Goal: Complete application form

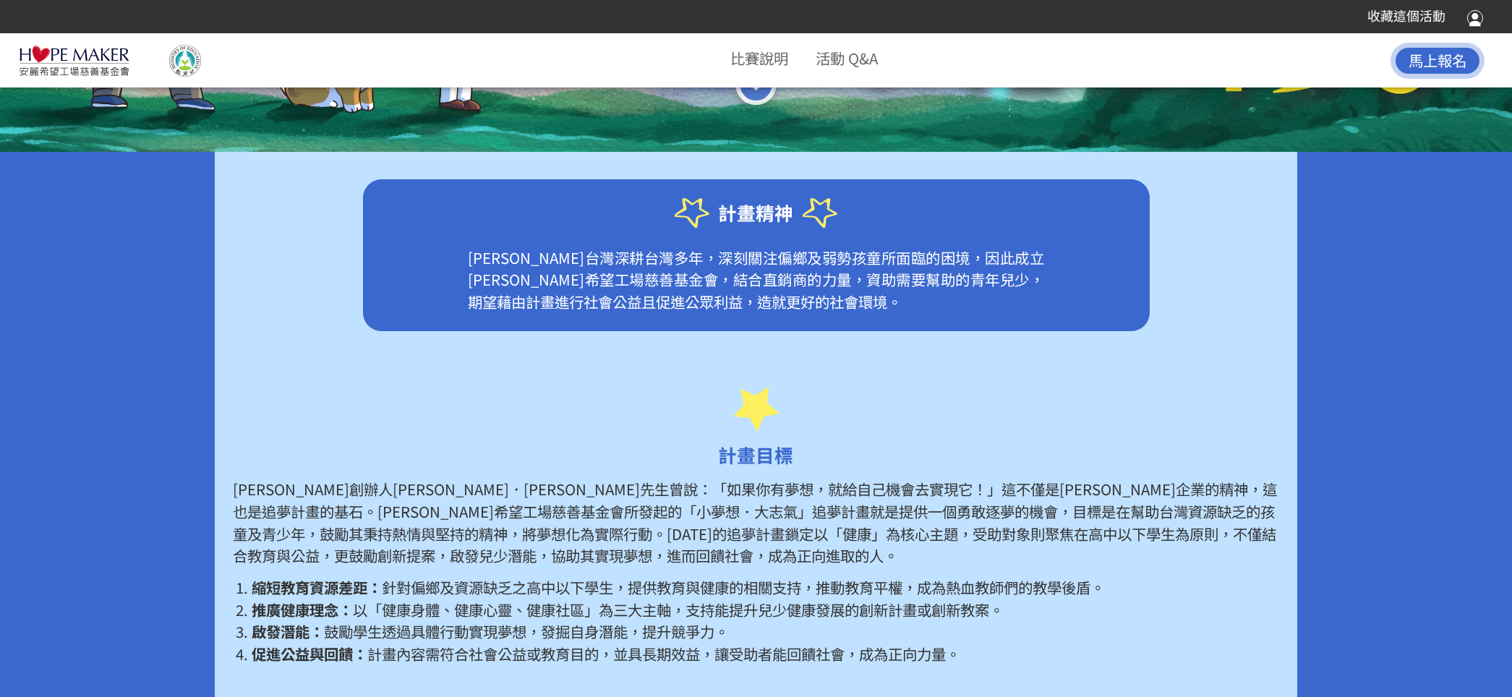
scroll to position [868, 0]
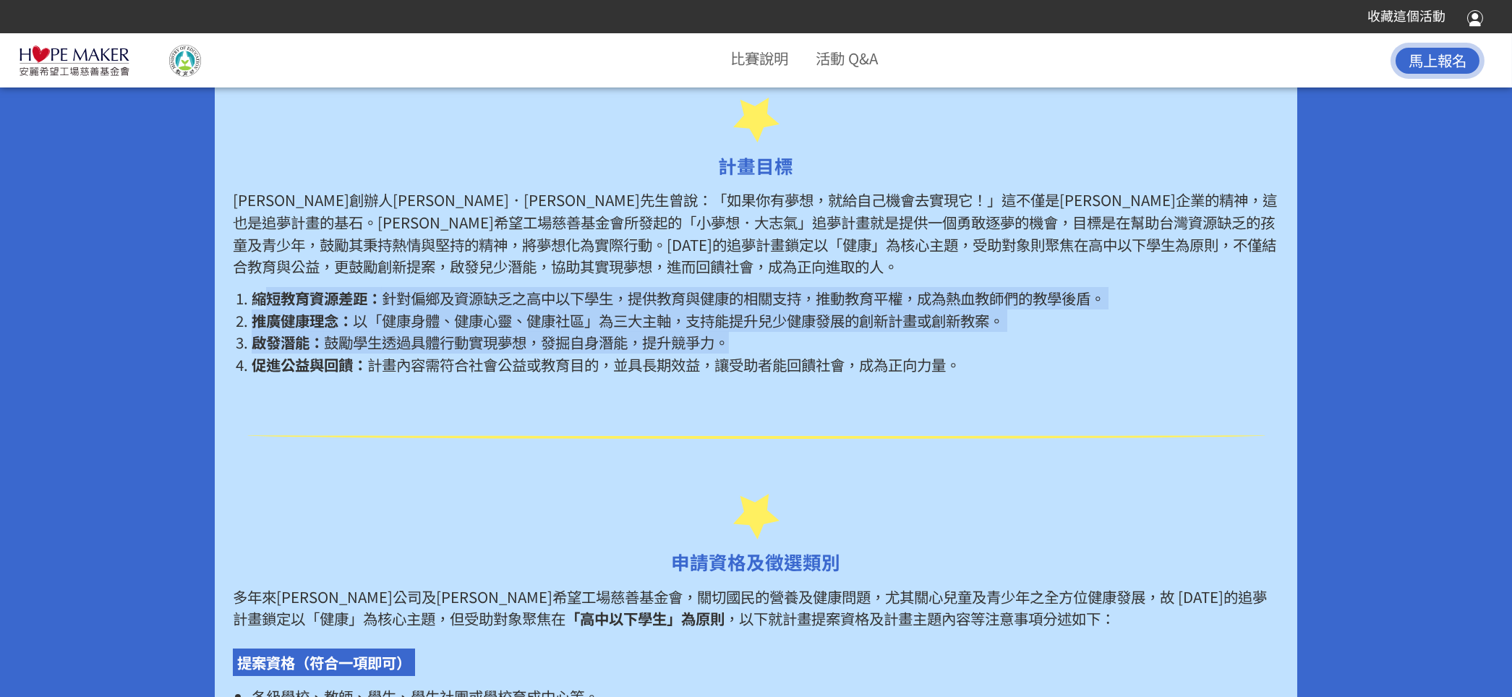
drag, startPoint x: 265, startPoint y: 296, endPoint x: 896, endPoint y: 348, distance: 632.6
click at [896, 348] on ol "縮短教育資源差距： 針對偏鄉及資源缺乏之高中以下學生，提供教育與健康的相關支持，推動教育平權，成為熱血教師們的教學後盾。 推廣健康理念： 以「健康身體、健康心…" at bounding box center [755, 331] width 1045 height 89
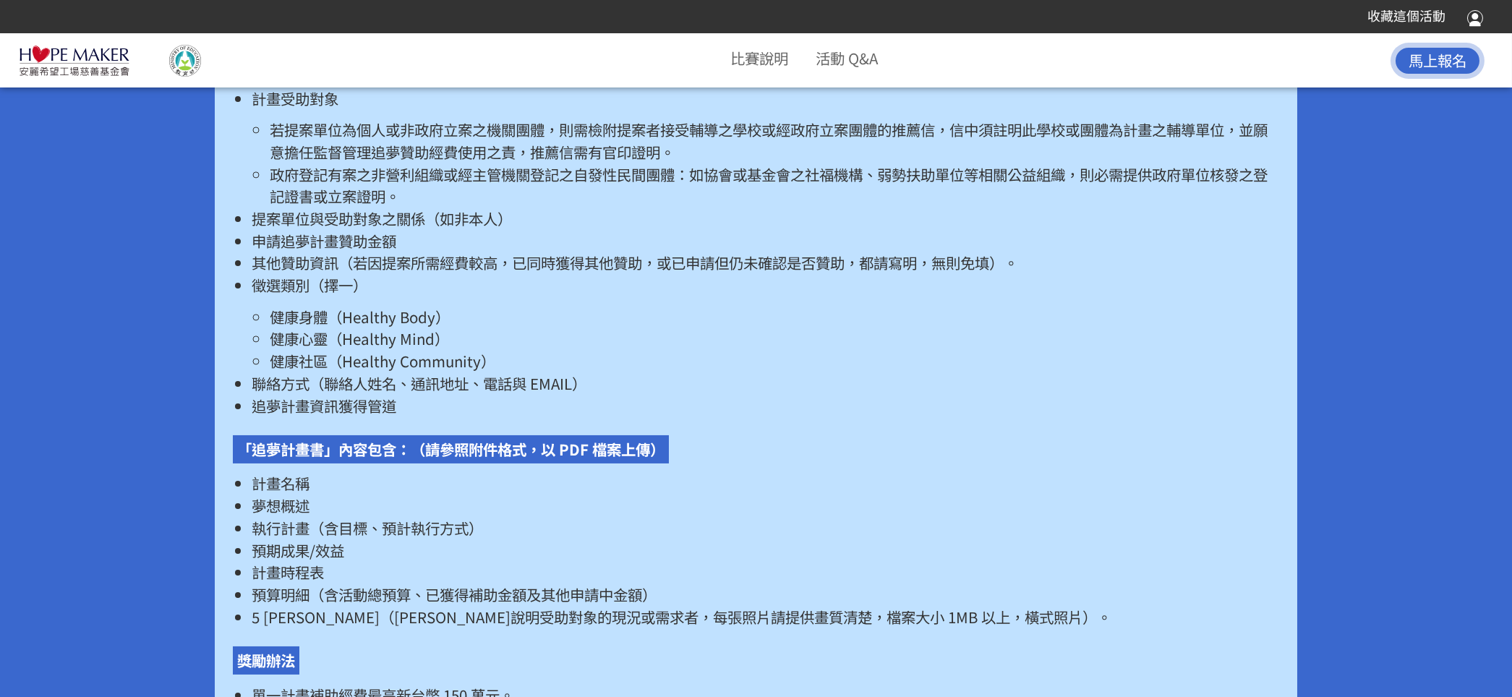
scroll to position [2747, 0]
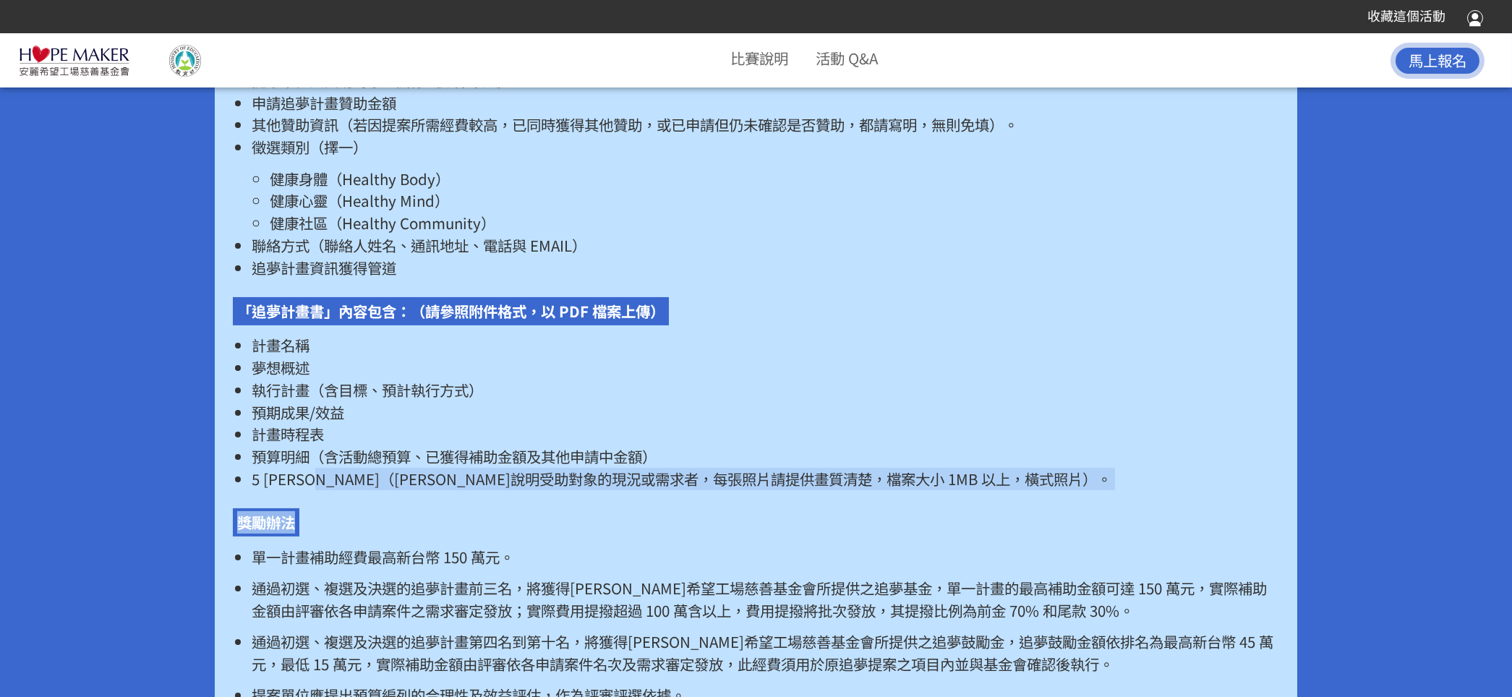
drag, startPoint x: 349, startPoint y: 504, endPoint x: 558, endPoint y: 518, distance: 209.4
click at [558, 464] on div "請點選以下「我要報名」進入系統填寫申請表，並附上「追夢計畫書」，方具完成報名。 「追夢申請表」內容包含：（需於報名系統內完整填載） 計畫名稱 提案單位（個人或…" at bounding box center [755, 404] width 1045 height 1198
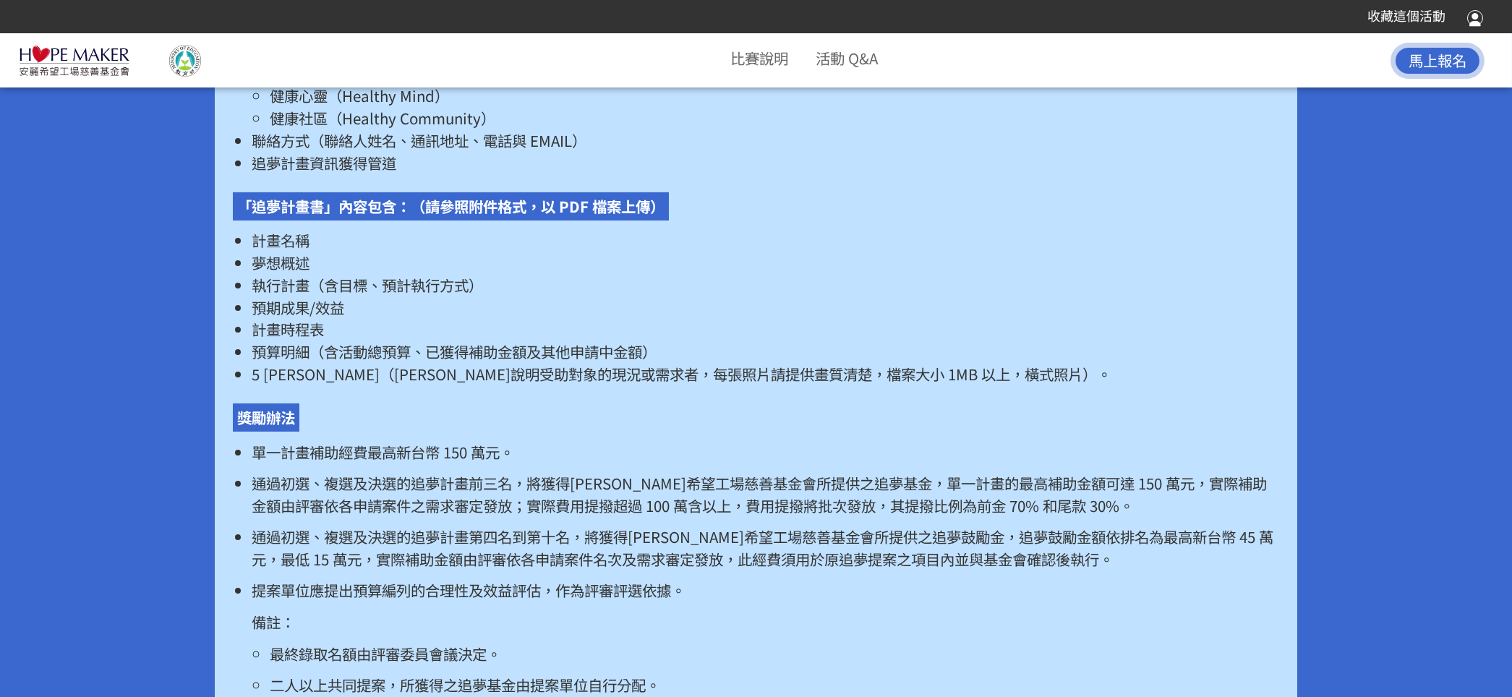
scroll to position [2892, 0]
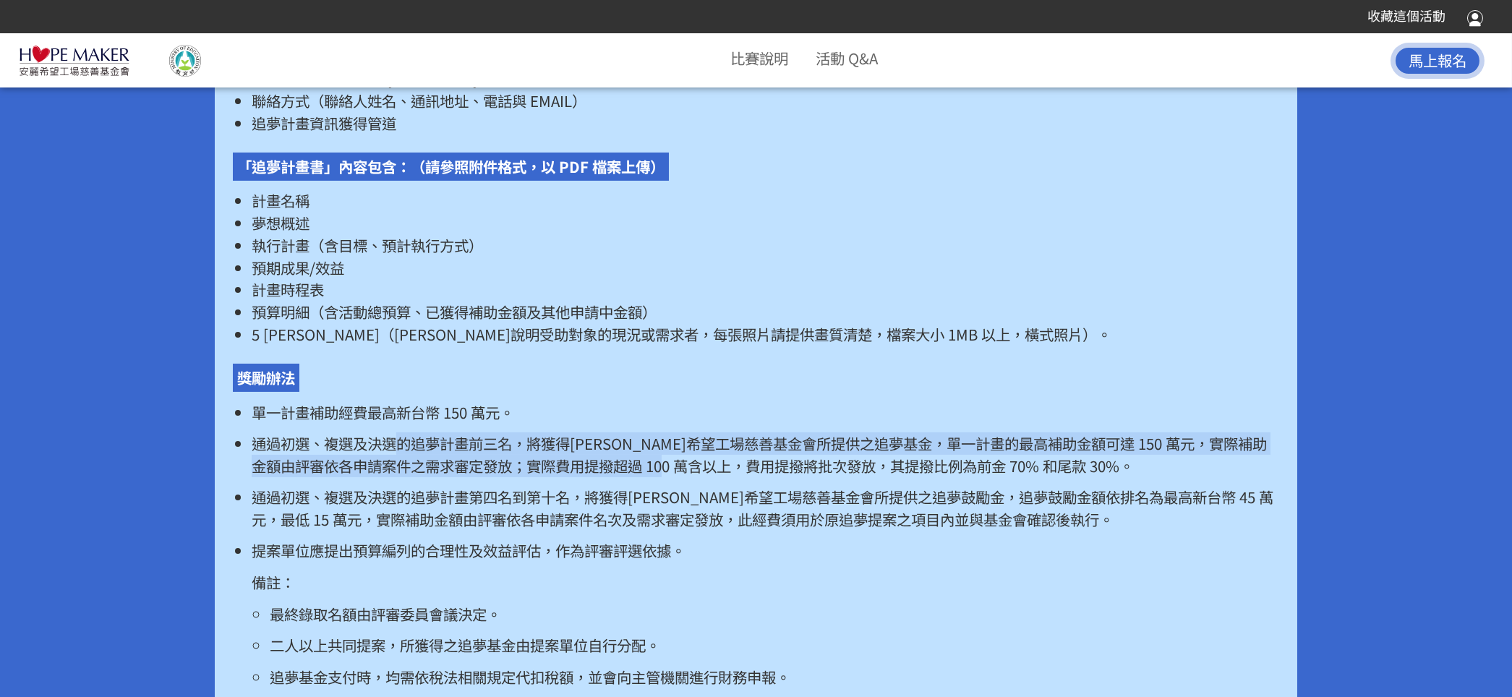
drag, startPoint x: 401, startPoint y: 474, endPoint x: 750, endPoint y: 486, distance: 349.4
click at [750, 464] on p "通過初選、複選及決選的追夢計畫前三名，將獲得[PERSON_NAME]希望工場慈善基金會所提供之追夢基金，單一計畫的最高補助金額可達 150 萬元，實際補助金…" at bounding box center [765, 454] width 1027 height 44
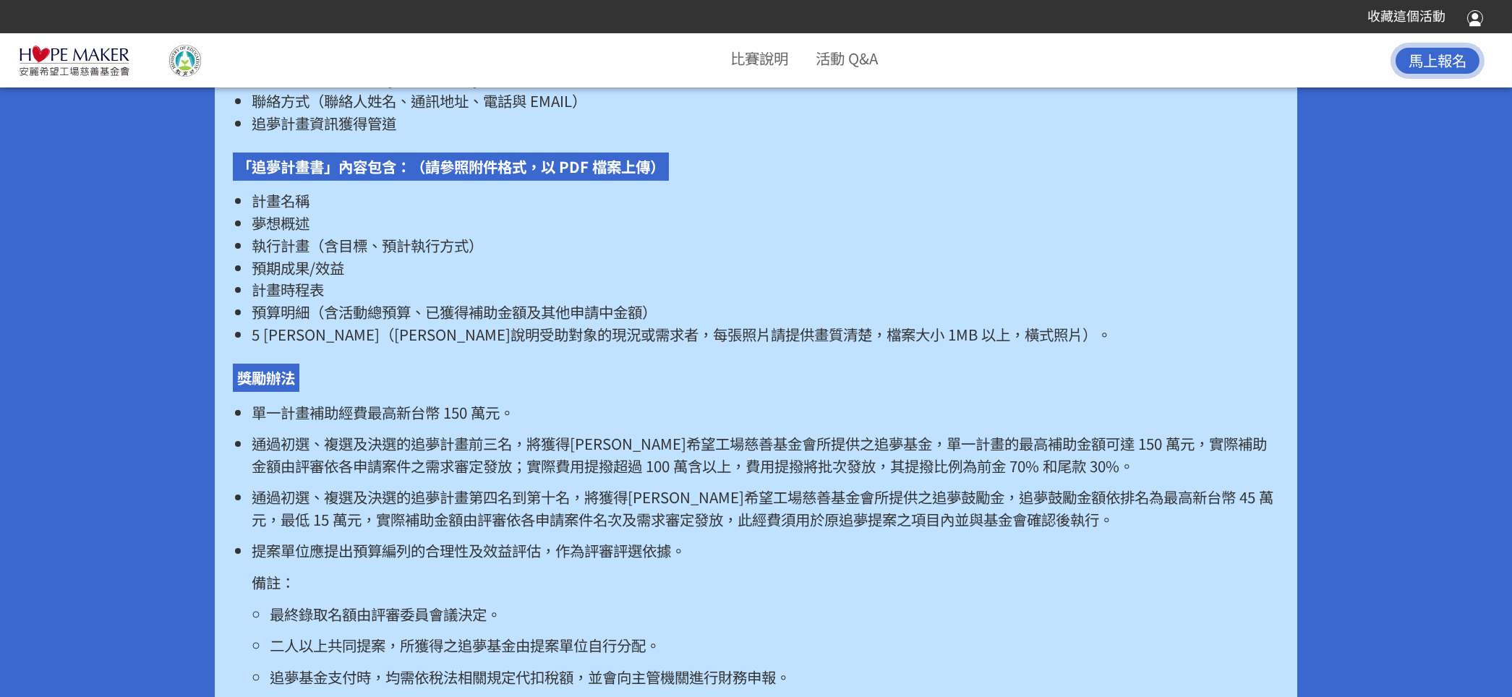
drag, startPoint x: 560, startPoint y: 510, endPoint x: 553, endPoint y: 507, distance: 7.8
click at [560, 464] on p "通過初選、複選及決選的追夢計畫第四名到第十名，將獲得[PERSON_NAME]希望工場慈善基金會所提供之追夢鼓勵金，追夢鼓勵金額依排名為最高新台幣 45 萬元…" at bounding box center [765, 508] width 1027 height 44
drag, startPoint x: 257, startPoint y: 524, endPoint x: 1013, endPoint y: 527, distance: 756.2
click at [1007, 464] on p "通過初選、複選及決選的追夢計畫第四名到第十名，將獲得[PERSON_NAME]希望工場慈善基金會所提供之追夢鼓勵金，追夢鼓勵金額依排名為最高新台幣 45 萬元…" at bounding box center [765, 508] width 1027 height 44
click at [837, 464] on p "通過初選、複選及決選的追夢計畫第四名到第十名，將獲得[PERSON_NAME]希望工場慈善基金會所提供之追夢鼓勵金，追夢鼓勵金額依排名為最高新台幣 45 萬元…" at bounding box center [765, 508] width 1027 height 44
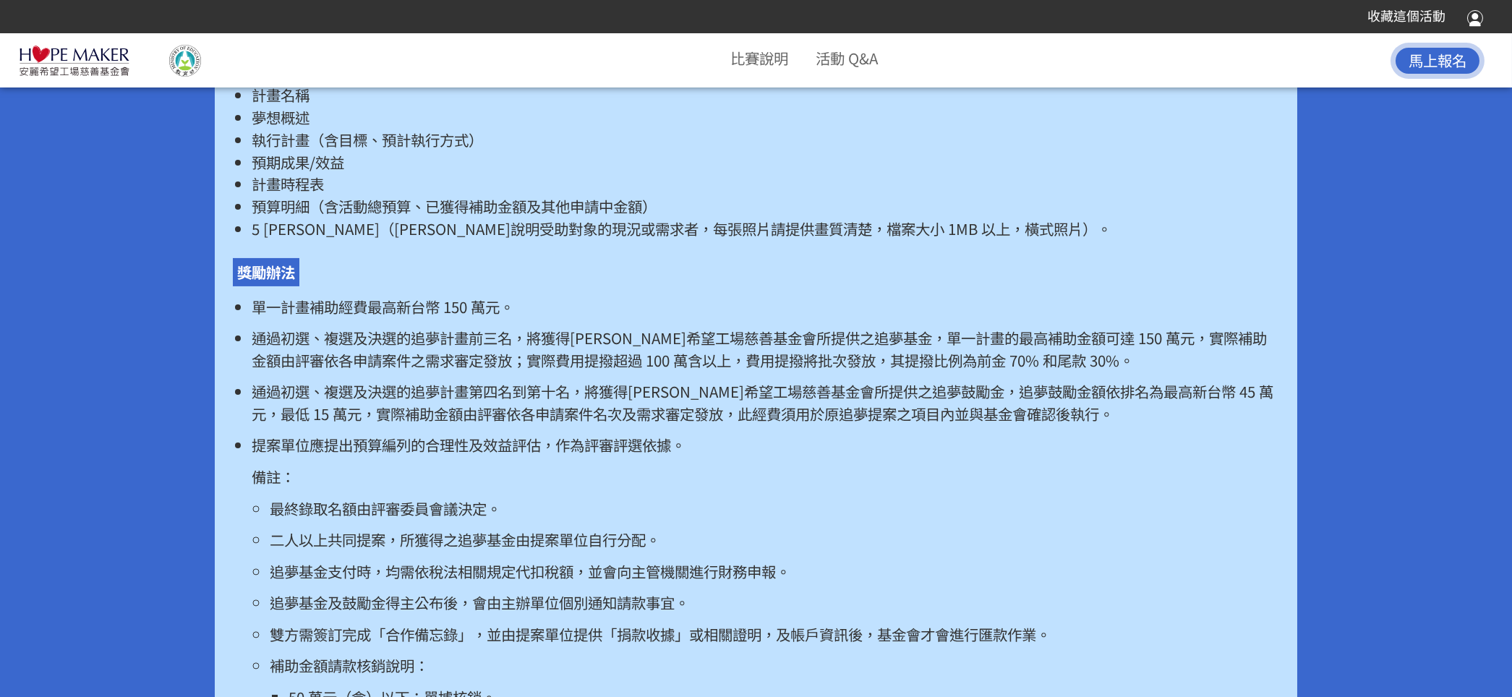
scroll to position [3036, 0]
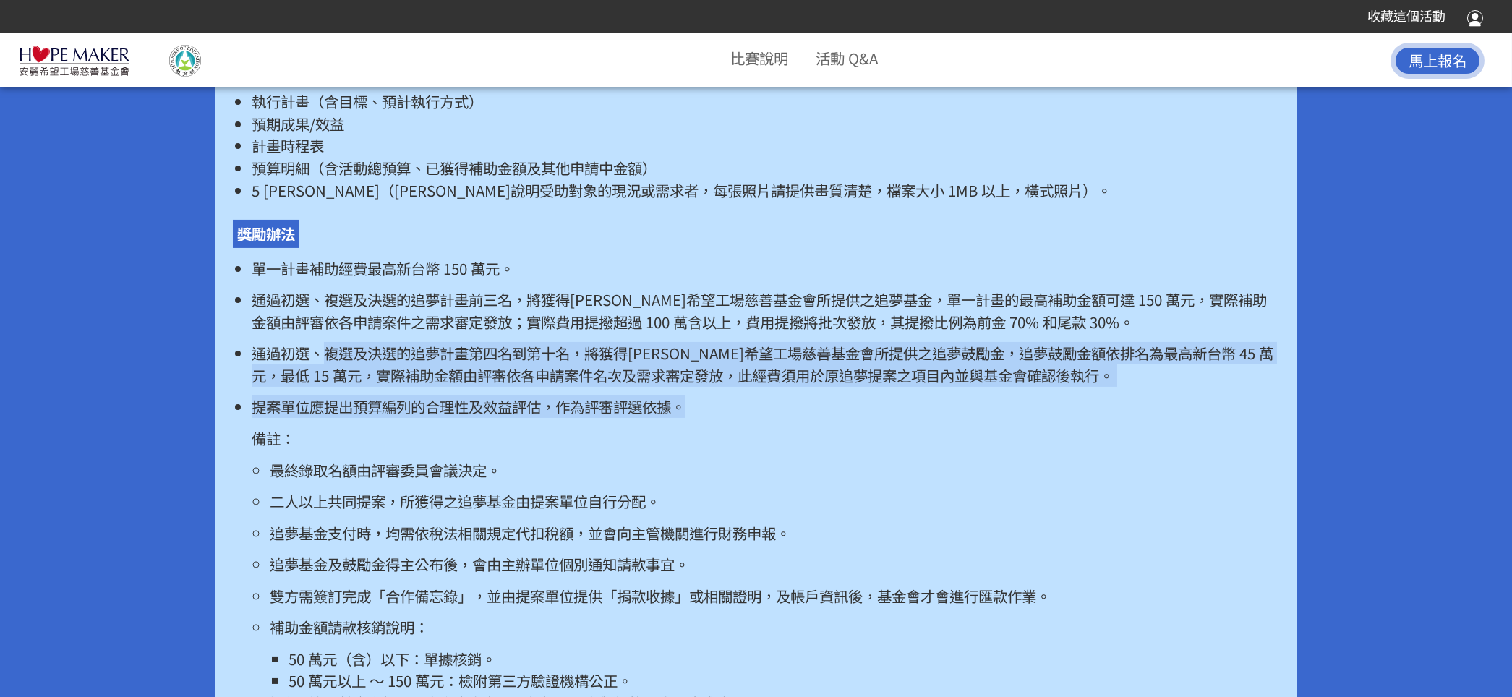
drag, startPoint x: 322, startPoint y: 376, endPoint x: 905, endPoint y: 423, distance: 585.3
click at [905, 423] on ul "單一計畫補助經費最高新台幣 150 萬元。 通過初選、複選及決選的追夢計畫前三名，將獲得[PERSON_NAME]希望工場慈善基金會所提供之追夢基金，單一計畫…" at bounding box center [755, 485] width 1045 height 457
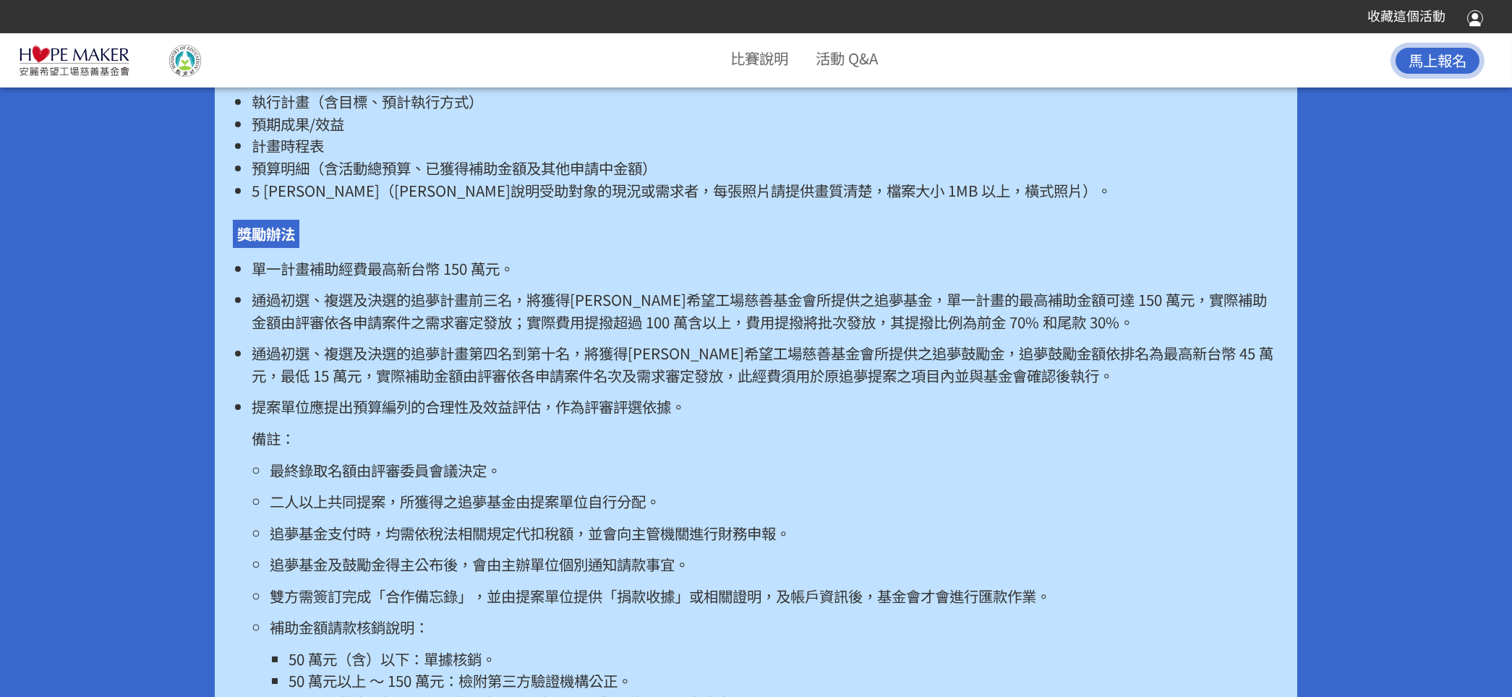
click at [860, 442] on li "提案單位應提出預算編列的合理性及效益評估，作為評審評選依據。 備註： 最終錄取名額由評審委員會議決定。 二人以上共同提案，所獲得之追夢基金由提案單位自行分配。…" at bounding box center [765, 554] width 1027 height 318
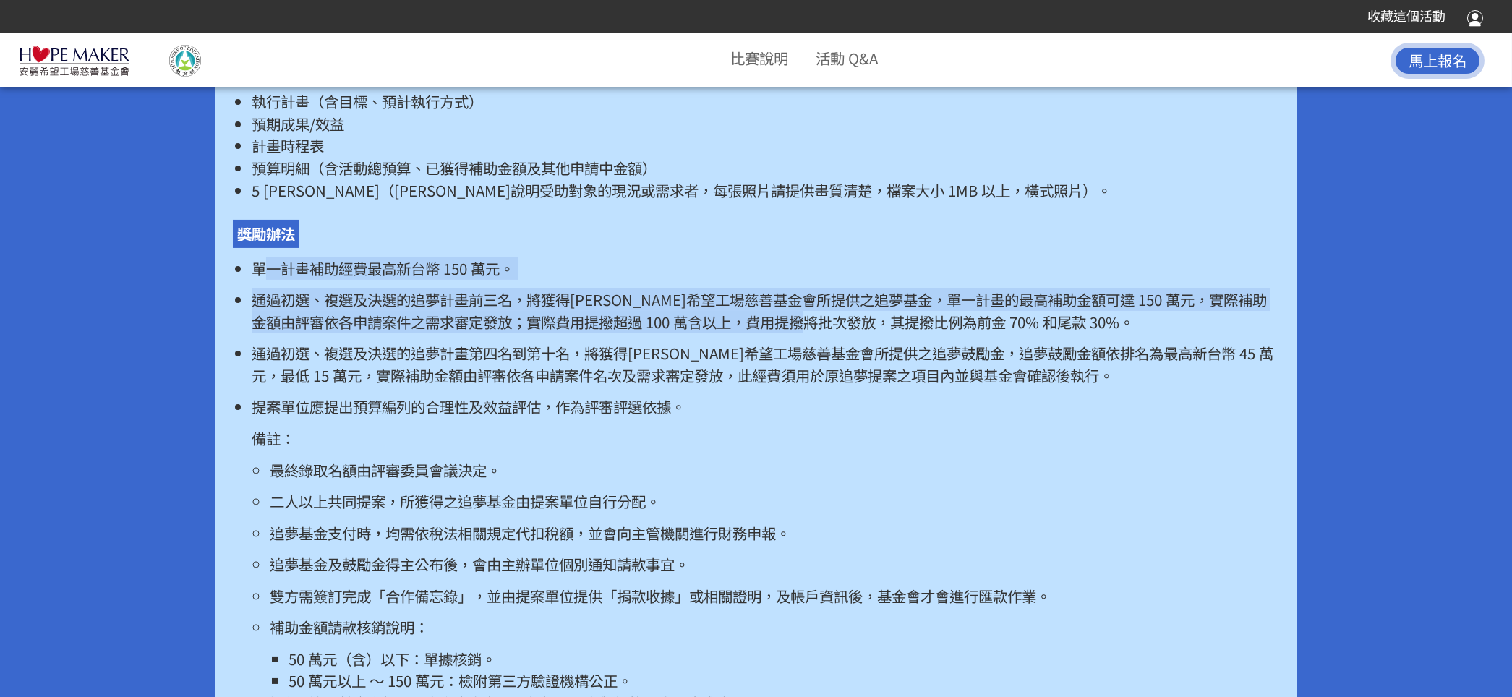
drag, startPoint x: 261, startPoint y: 293, endPoint x: 901, endPoint y: 348, distance: 642.2
click at [901, 348] on ul "單一計畫補助經費最高新台幣 150 萬元。 通過初選、複選及決選的追夢計畫前三名，將獲得[PERSON_NAME]希望工場慈善基金會所提供之追夢基金，單一計畫…" at bounding box center [755, 485] width 1045 height 457
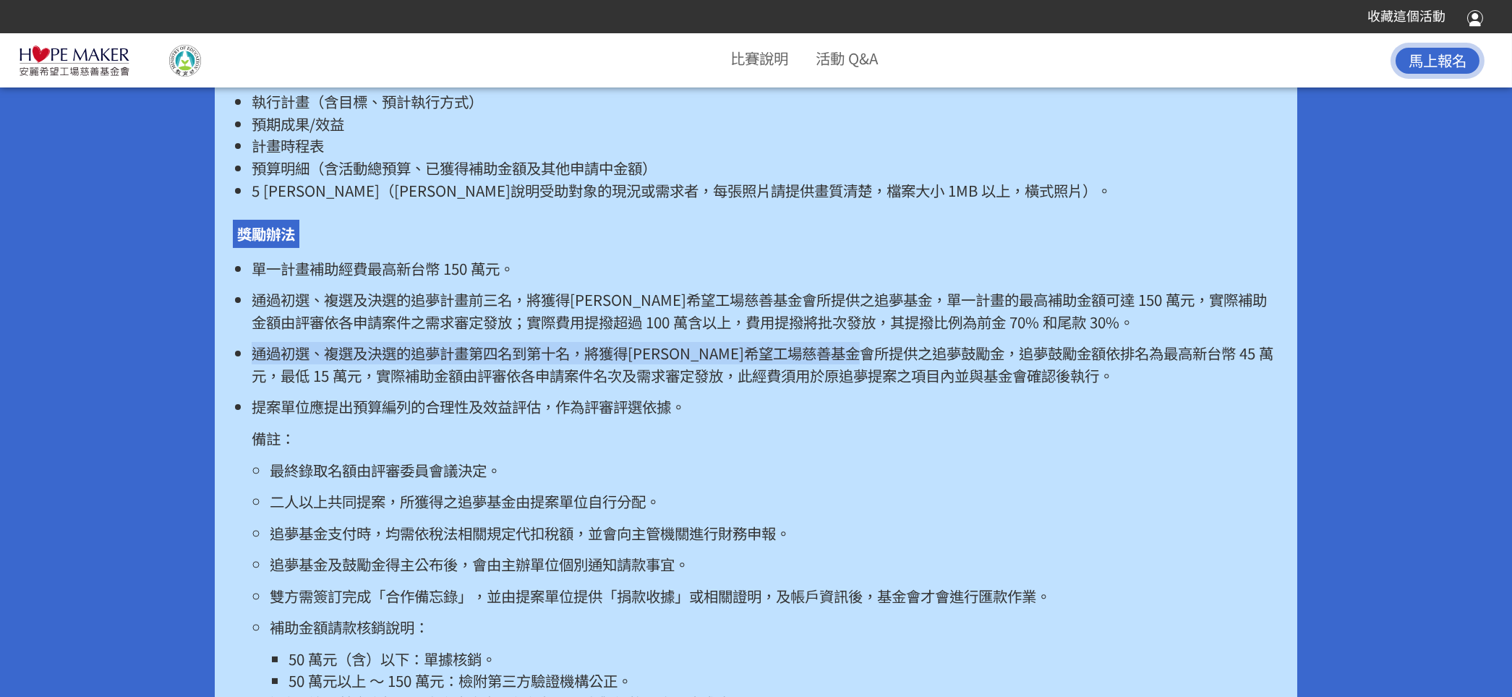
drag, startPoint x: 248, startPoint y: 377, endPoint x: 946, endPoint y: 382, distance: 698.4
click at [946, 382] on ul "單一計畫補助經費最高新台幣 150 萬元。 通過初選、複選及決選的追夢計畫前三名，將獲得[PERSON_NAME]希望工場慈善基金會所提供之追夢基金，單一計畫…" at bounding box center [755, 485] width 1045 height 457
drag, startPoint x: 384, startPoint y: 402, endPoint x: 784, endPoint y: 402, distance: 399.8
click at [784, 386] on p "通過初選、複選及決選的追夢計畫第四名到第十名，將獲得[PERSON_NAME]希望工場慈善基金會所提供之追夢鼓勵金，追夢鼓勵金額依排名為最高新台幣 45 萬元…" at bounding box center [765, 364] width 1027 height 44
click at [790, 450] on p "備註：" at bounding box center [765, 438] width 1027 height 22
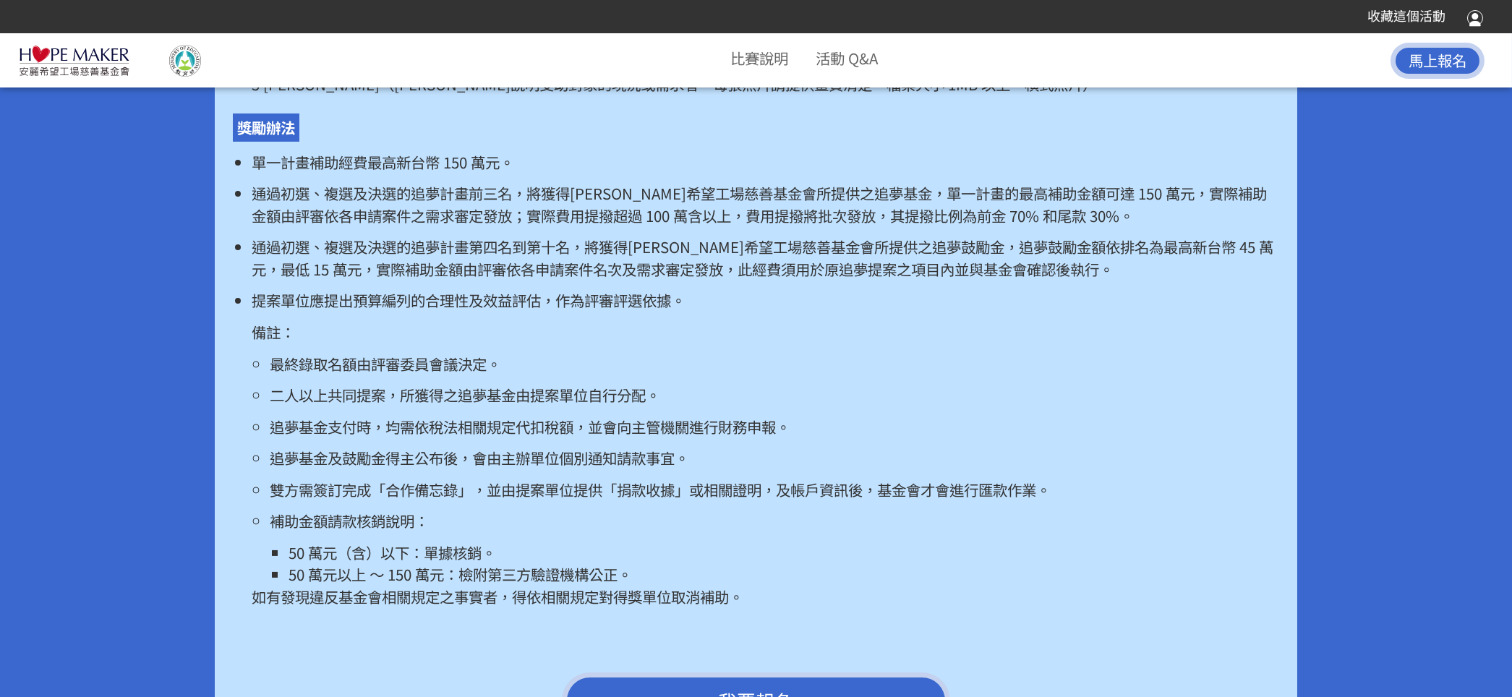
scroll to position [3181, 0]
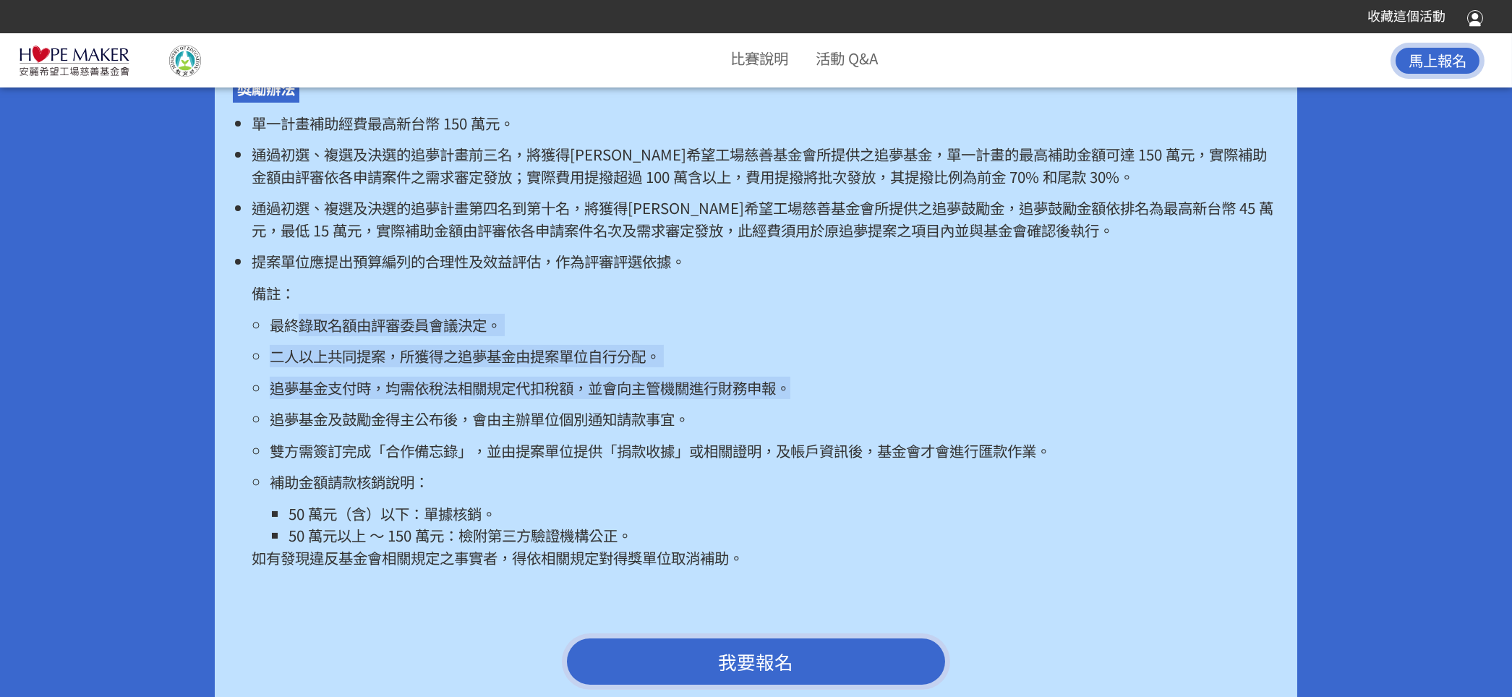
drag, startPoint x: 296, startPoint y: 343, endPoint x: 842, endPoint y: 418, distance: 551.6
click at [842, 418] on ul "最終錄取名額由評審委員會議決定。 二人以上共同提案，所獲得之追夢基金由提案單位自行分配。 追夢基金支付時，均需依稅法相關規定代扣稅額，並會向主管機關進行財務申…" at bounding box center [765, 431] width 1027 height 234
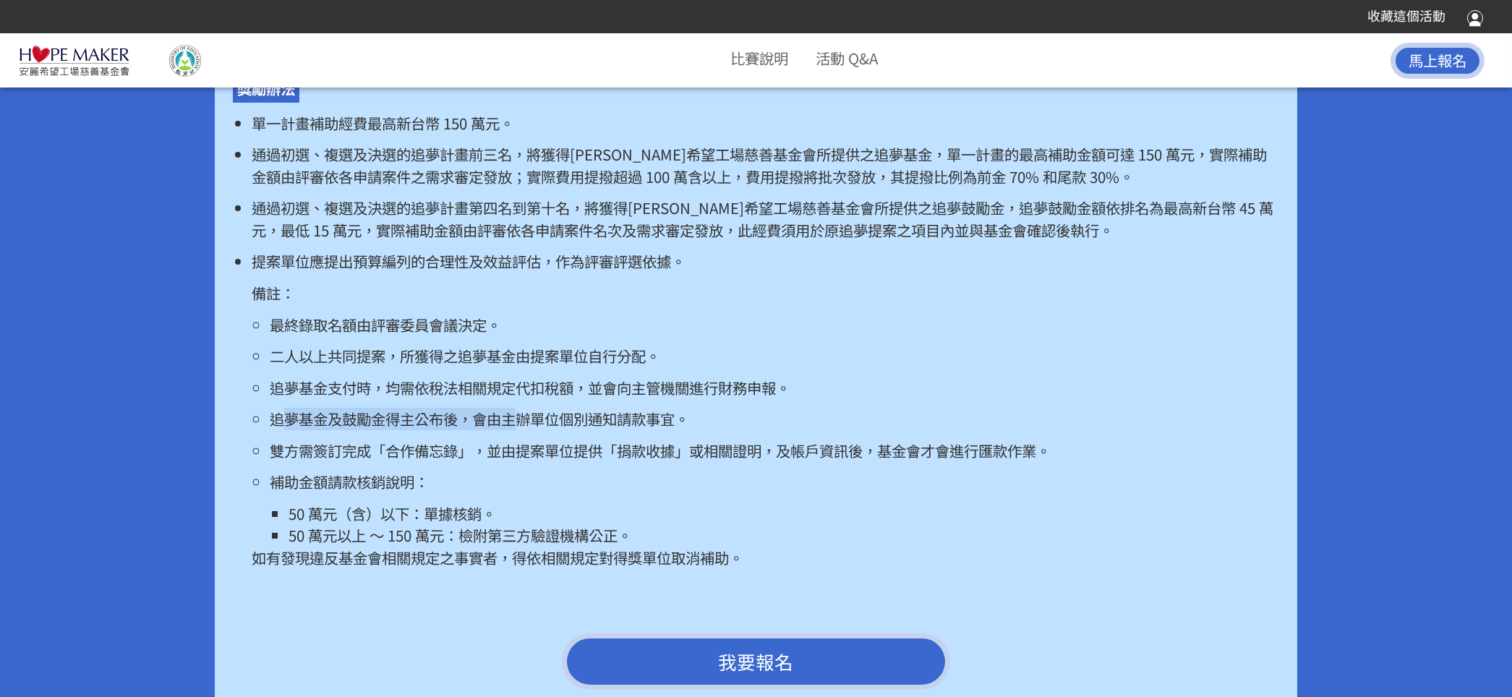
drag, startPoint x: 281, startPoint y: 440, endPoint x: 528, endPoint y: 445, distance: 247.3
click at [528, 430] on p "追夢基金及鼓勵金得主公布後，會由主辦單位個別通知請款事宜。" at bounding box center [774, 419] width 1008 height 22
drag, startPoint x: 283, startPoint y: 479, endPoint x: 606, endPoint y: 482, distance: 322.4
click at [606, 464] on ul "最終錄取名額由評審委員會議決定。 二人以上共同提案，所獲得之追夢基金由提案單位自行分配。 追夢基金支付時，均需依稅法相關規定代扣稅額，並會向主管機關進行財務申…" at bounding box center [765, 431] width 1027 height 234
click at [551, 464] on p "補助金額請款核銷說明：" at bounding box center [774, 482] width 1008 height 22
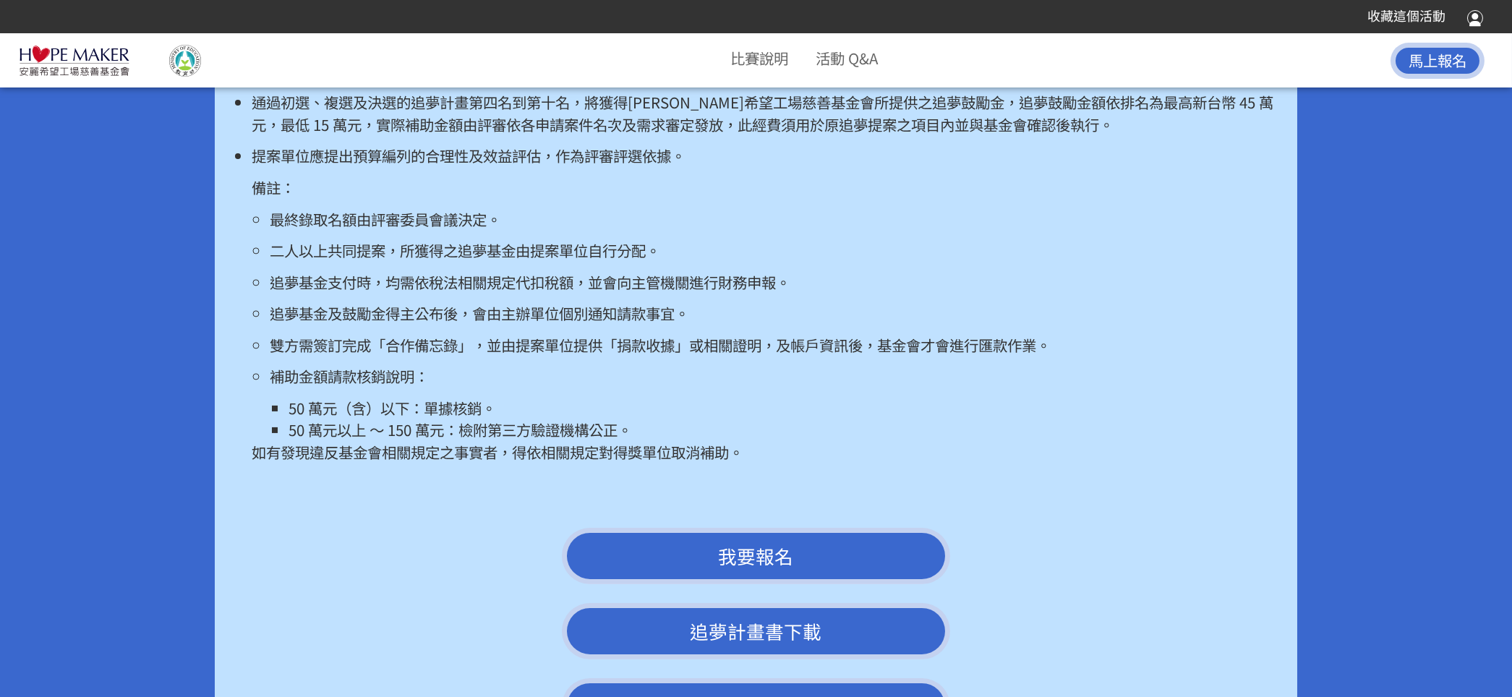
scroll to position [3325, 0]
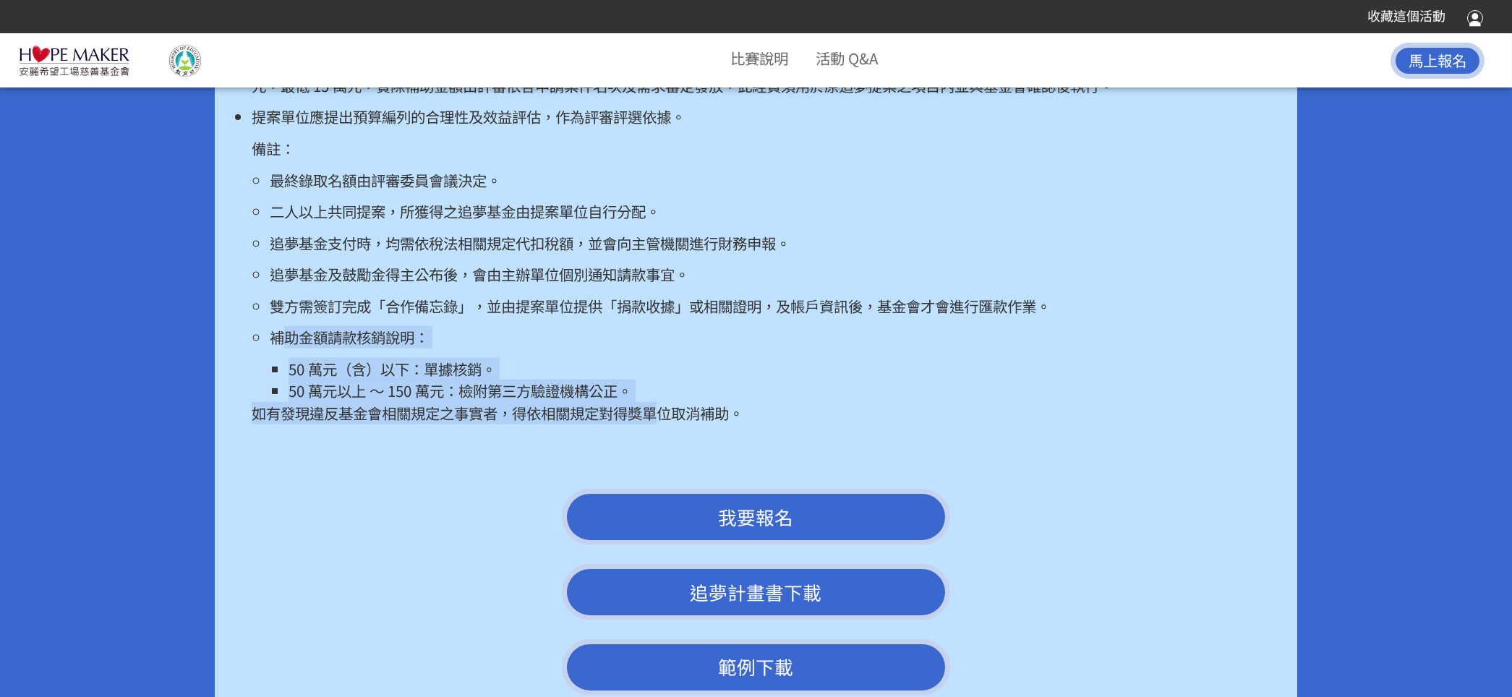
drag, startPoint x: 286, startPoint y: 361, endPoint x: 672, endPoint y: 436, distance: 392.6
click at [672, 424] on li "提案單位應提出預算編列的合理性及效益評估，作為評審評選依據。 備註： 最終錄取名額由評審委員會議決定。 二人以上共同提案，所獲得之追夢基金由提案單位自行分配。…" at bounding box center [765, 265] width 1027 height 318
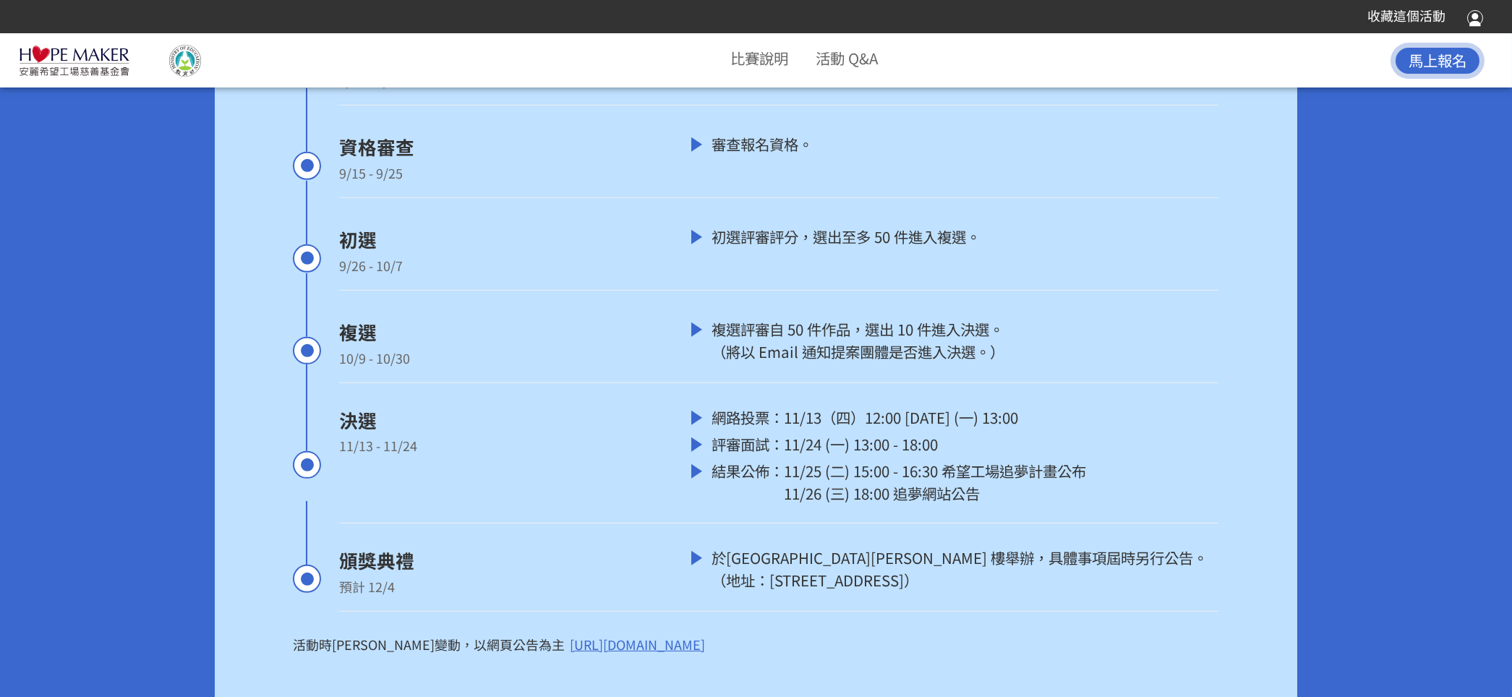
scroll to position [5494, 0]
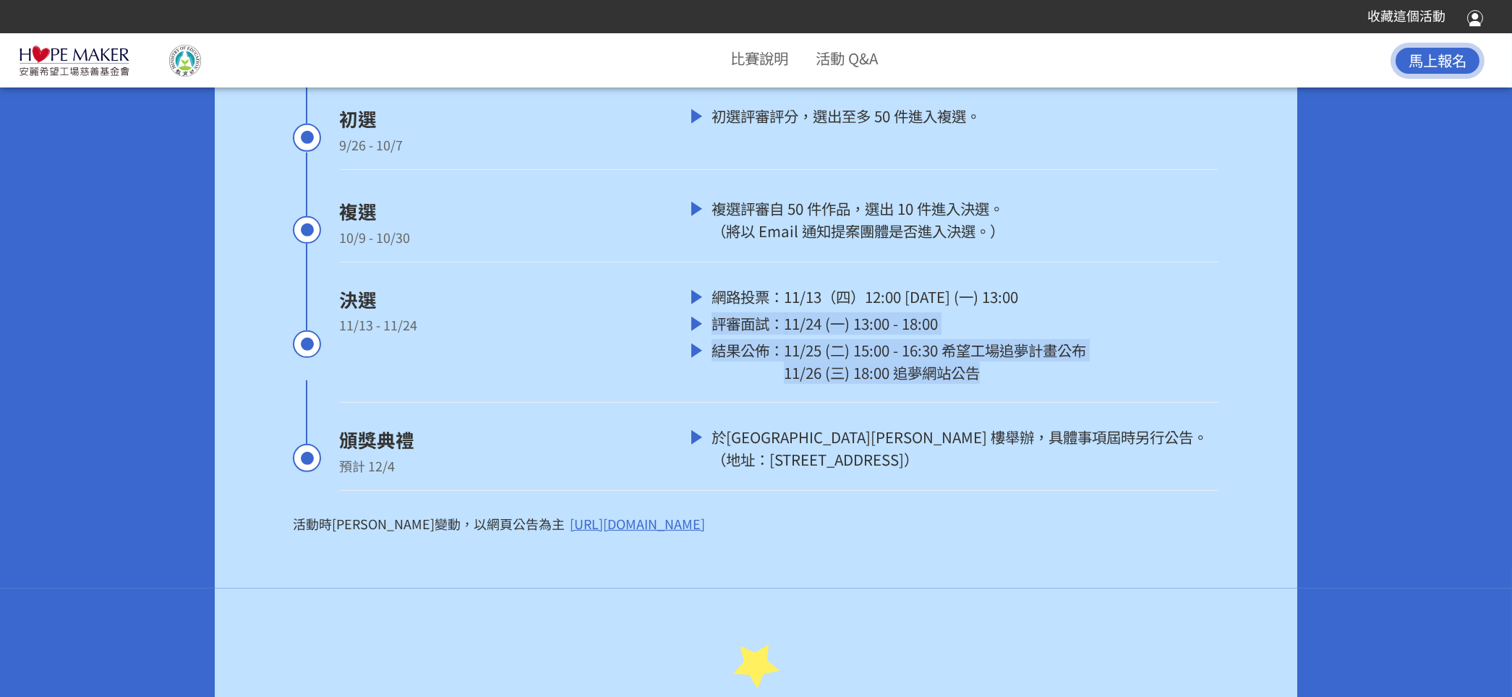
drag, startPoint x: 711, startPoint y: 340, endPoint x: 1047, endPoint y: 381, distance: 337.9
click at [1007, 381] on div "網路投票： 11/13（四）12:00 [DATE] (一) 13:00 評審面試： 11/24 (一) 13:00 - 18:00 結果公佈： 11/25 …" at bounding box center [955, 337] width 528 height 103
click at [1007, 383] on div "11/25 (二) 15:00 - 16:30 希望工場追夢計畫公布 11/26 (三) 18:00 追夢網站公告" at bounding box center [935, 361] width 302 height 44
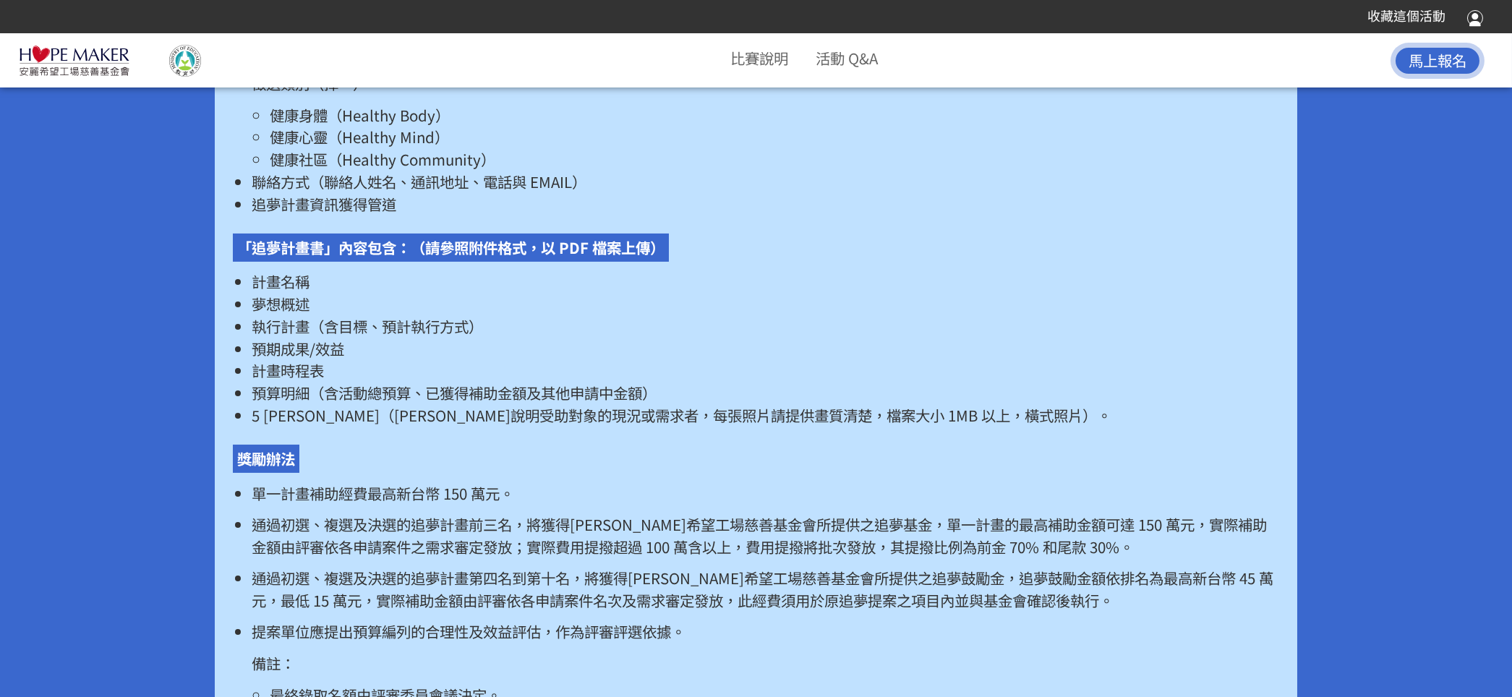
scroll to position [2770, 0]
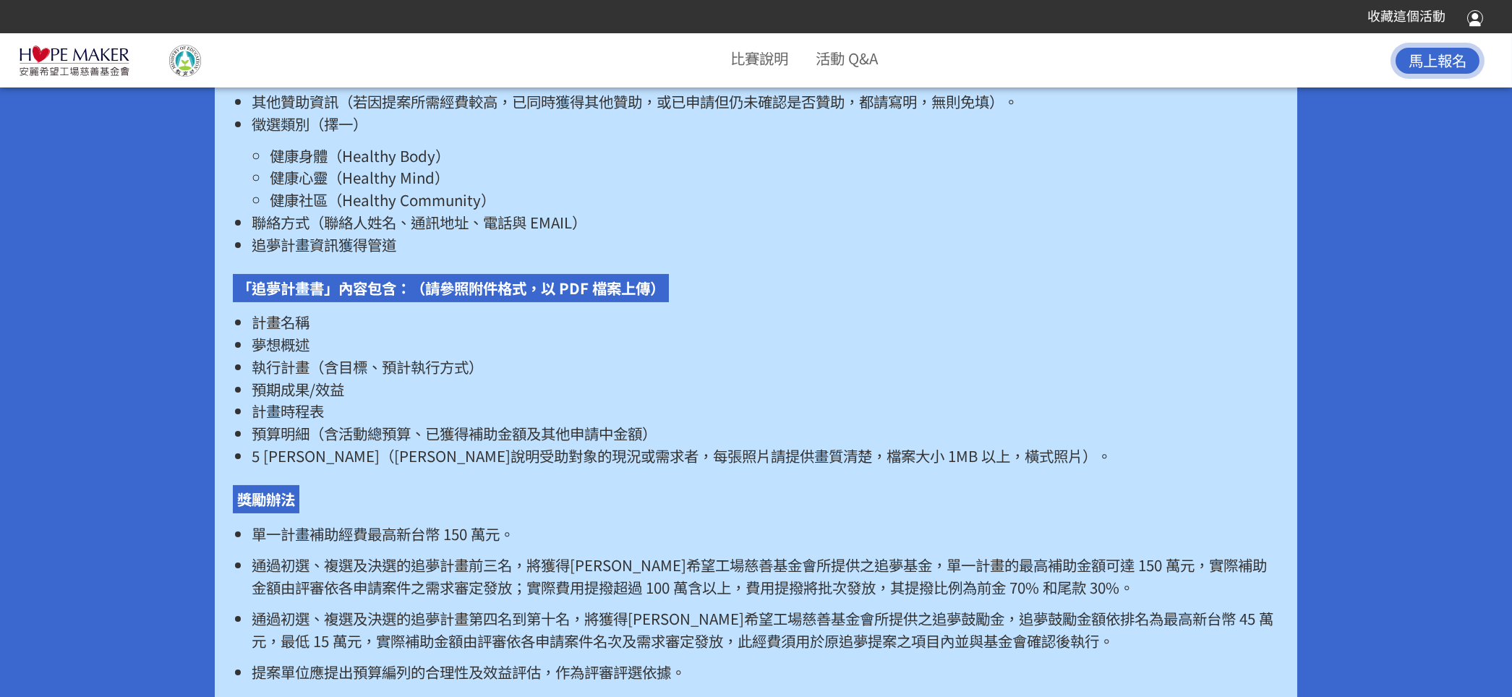
click at [1007, 314] on div "請點選以下「我要報名」進入系統填寫申請表，並附上「追夢計畫書」，方具完成報名。 「追夢申請表」內容包含：（需於報名系統內完整填載） 計畫名稱 提案單位（個人或…" at bounding box center [755, 381] width 1045 height 1198
